Goal: Information Seeking & Learning: Learn about a topic

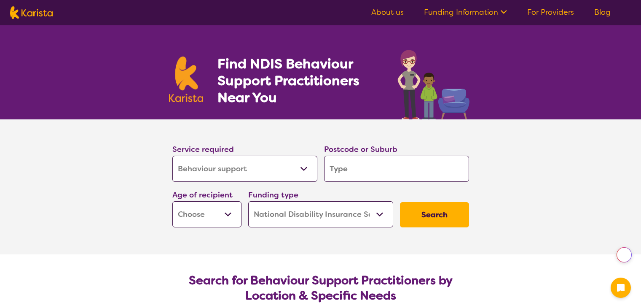
select select "Behaviour support"
select select "NDIS"
select select "Behaviour support"
select select "NDIS"
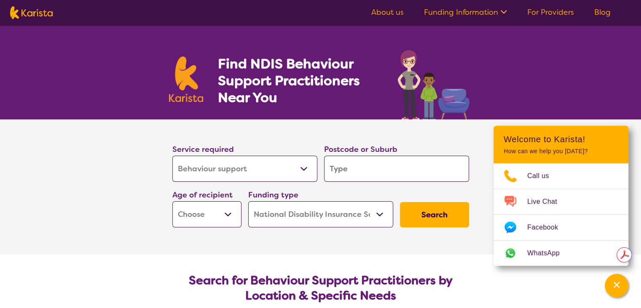
click at [360, 170] on input "search" at bounding box center [396, 168] width 145 height 26
type input "2"
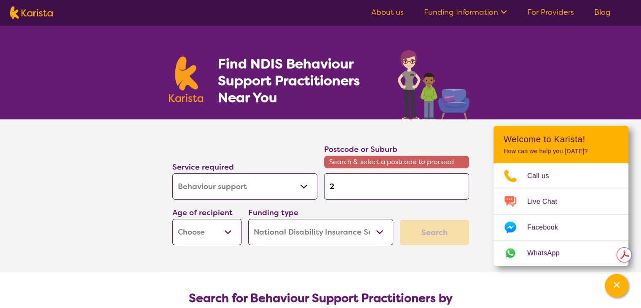
type input "25"
type input "254"
type input "2541"
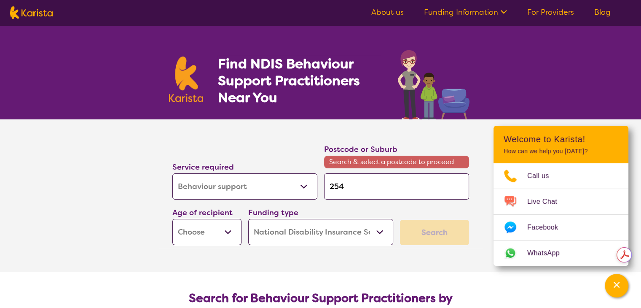
type input "2541"
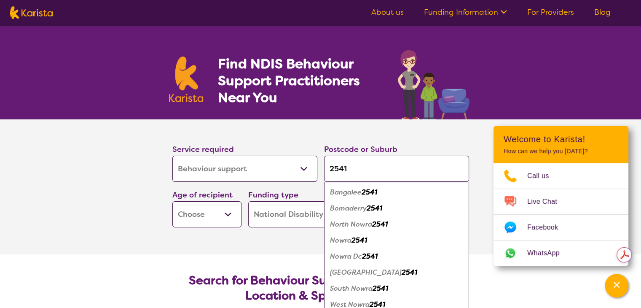
type input "2541"
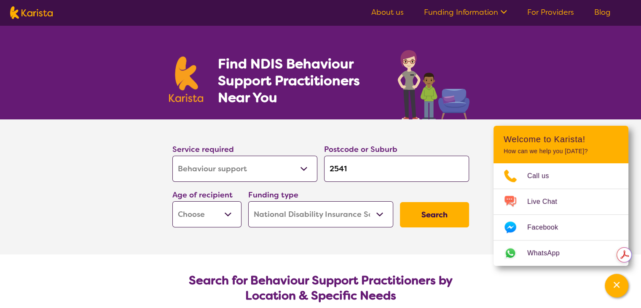
click at [198, 243] on section "Service required Allied Health Assistant Assessment ([MEDICAL_DATA] or [MEDICAL…" at bounding box center [320, 186] width 337 height 135
click at [230, 219] on select "Early Childhood - 0 to 9 Child - 10 to 11 Adolescent - 12 to 17 Adult - 18 to 6…" at bounding box center [206, 214] width 69 height 26
select select "AD"
click at [172, 201] on select "Early Childhood - 0 to 9 Child - 10 to 11 Adolescent - 12 to 17 Adult - 18 to 6…" at bounding box center [206, 214] width 69 height 26
select select "AD"
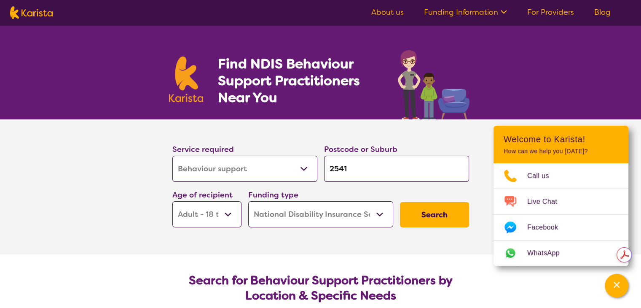
click at [425, 218] on button "Search" at bounding box center [434, 214] width 69 height 25
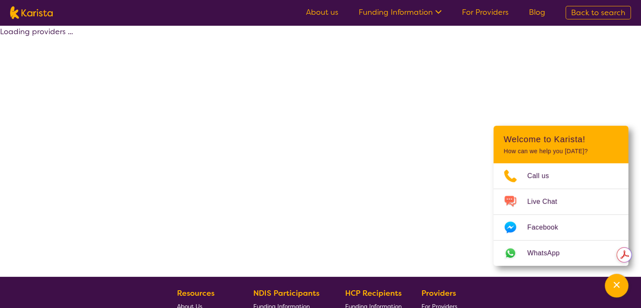
select select "by_score"
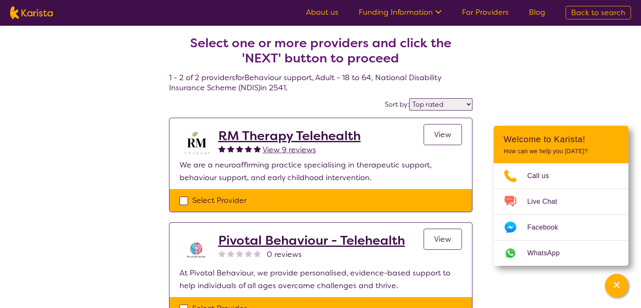
click at [315, 134] on h2 "RM Therapy Telehealth" at bounding box center [289, 135] width 142 height 15
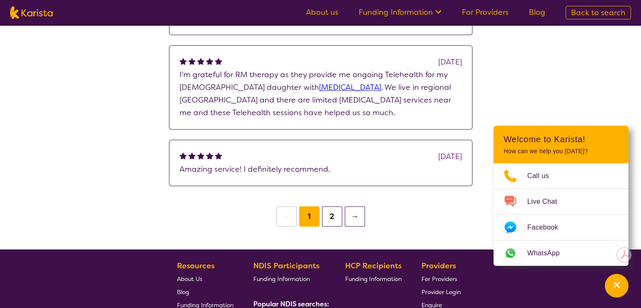
scroll to position [681, 0]
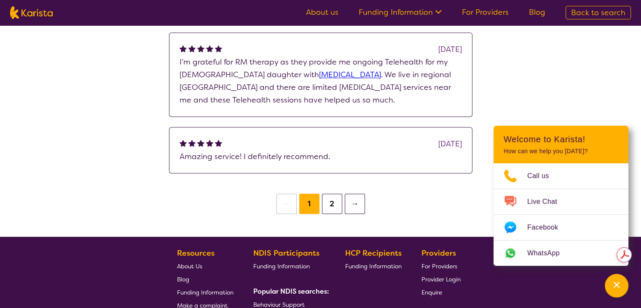
select select "by_score"
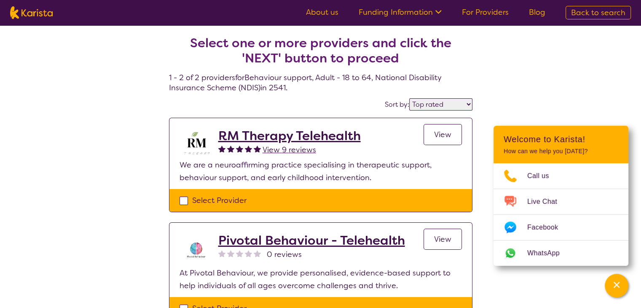
click at [360, 236] on h2 "Pivotal Behaviour - Telehealth" at bounding box center [311, 240] width 187 height 15
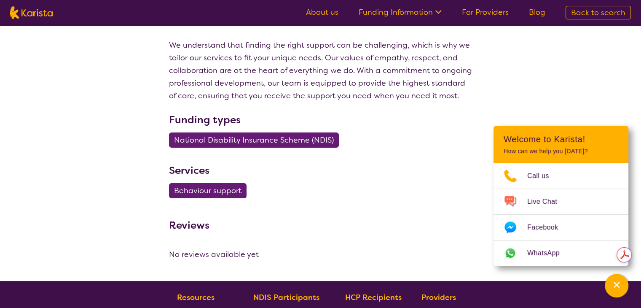
scroll to position [187, 0]
